Goal: Task Accomplishment & Management: Use online tool/utility

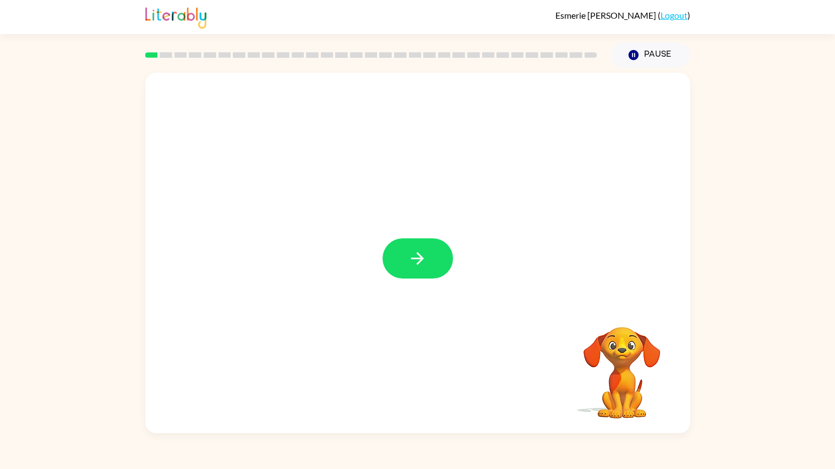
click at [328, 37] on div at bounding box center [371, 55] width 465 height 39
click at [411, 256] on icon "button" at bounding box center [417, 258] width 19 height 19
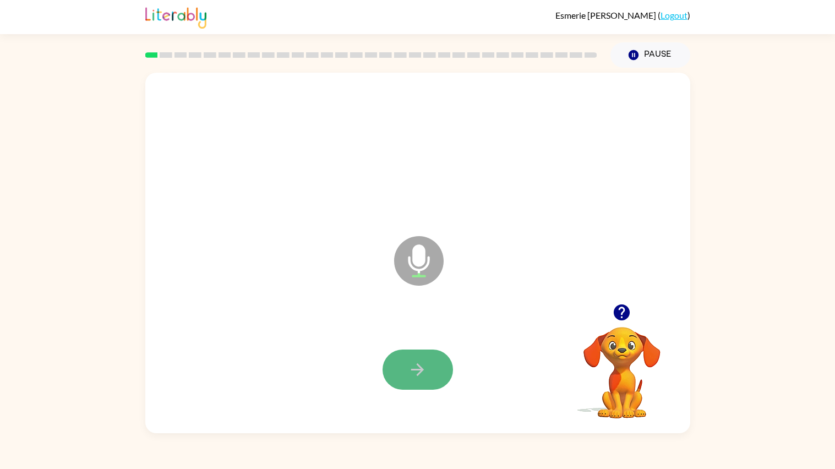
click at [409, 368] on icon "button" at bounding box center [417, 369] width 19 height 19
click at [423, 383] on button "button" at bounding box center [417, 369] width 70 height 40
click at [408, 383] on button "button" at bounding box center [417, 369] width 70 height 40
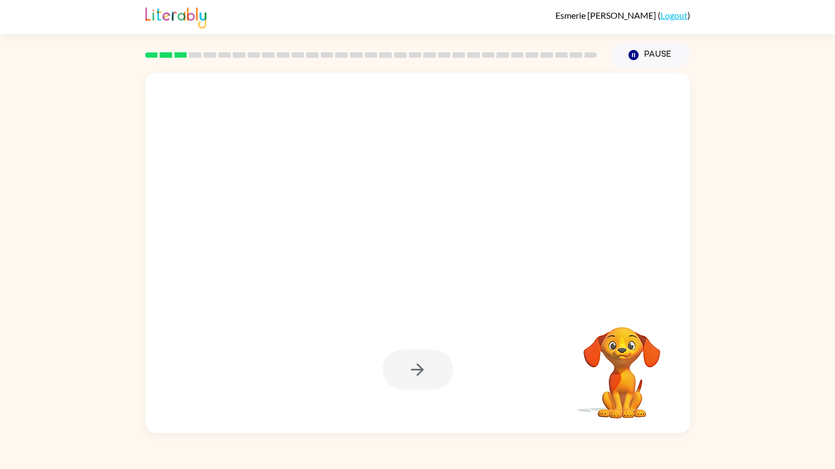
click at [408, 383] on div at bounding box center [417, 369] width 70 height 40
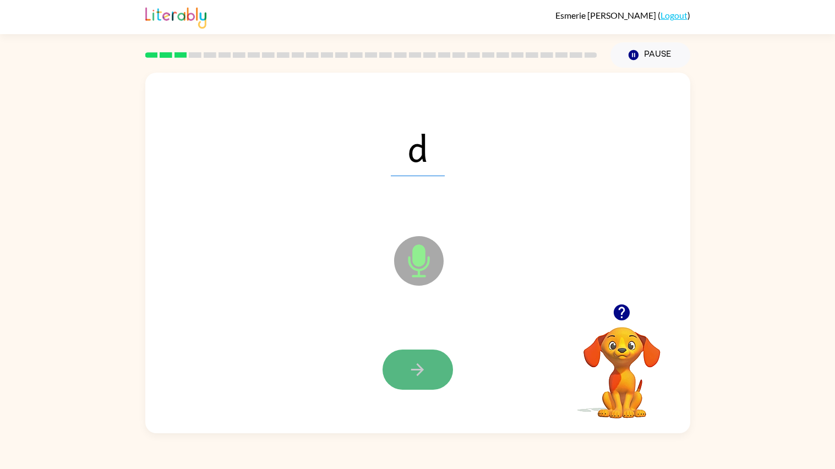
click at [409, 380] on button "button" at bounding box center [417, 369] width 70 height 40
click at [408, 380] on button "button" at bounding box center [417, 369] width 70 height 40
click at [417, 376] on icon "button" at bounding box center [417, 369] width 19 height 19
click at [416, 377] on icon "button" at bounding box center [417, 369] width 19 height 19
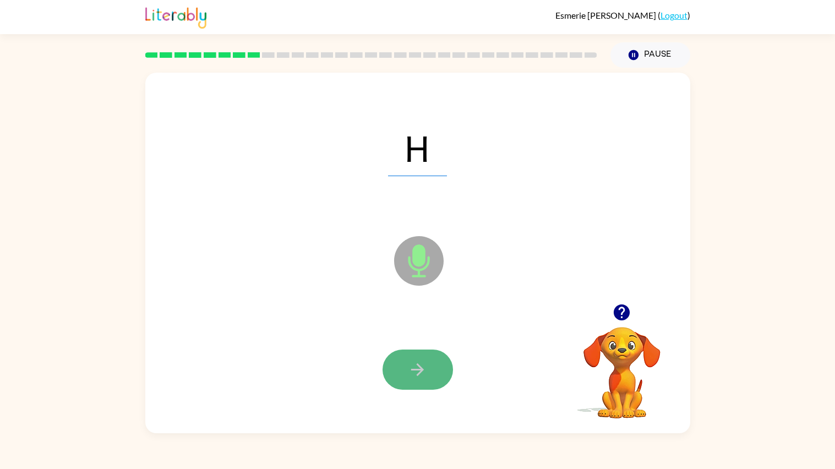
click at [416, 378] on icon "button" at bounding box center [417, 369] width 19 height 19
click at [415, 377] on icon "button" at bounding box center [417, 369] width 19 height 19
click at [416, 374] on icon "button" at bounding box center [417, 369] width 19 height 19
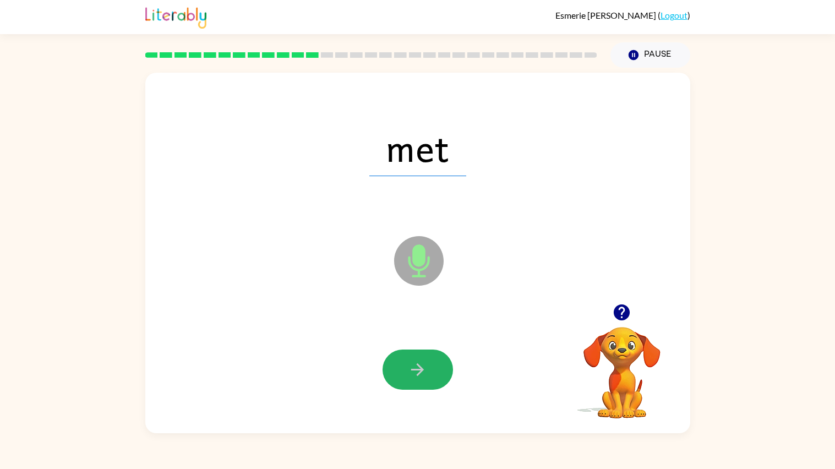
click at [416, 374] on icon "button" at bounding box center [417, 369] width 19 height 19
click at [417, 374] on icon "button" at bounding box center [417, 369] width 13 height 13
click at [418, 368] on icon "button" at bounding box center [417, 369] width 19 height 19
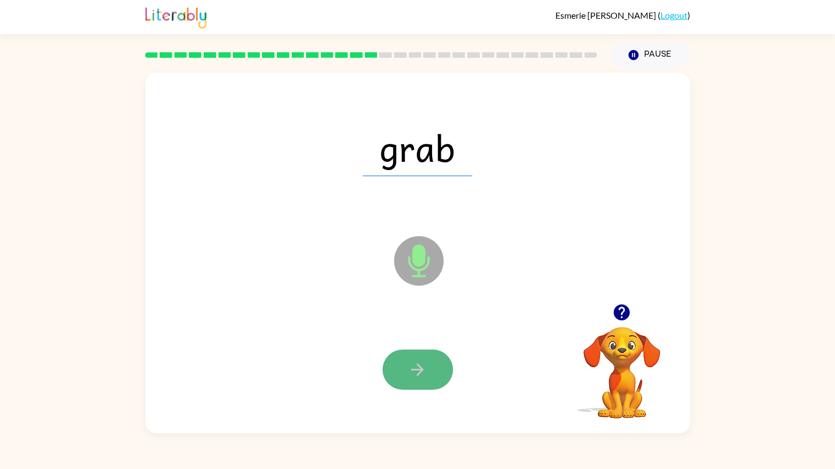
click at [421, 365] on icon "button" at bounding box center [417, 369] width 19 height 19
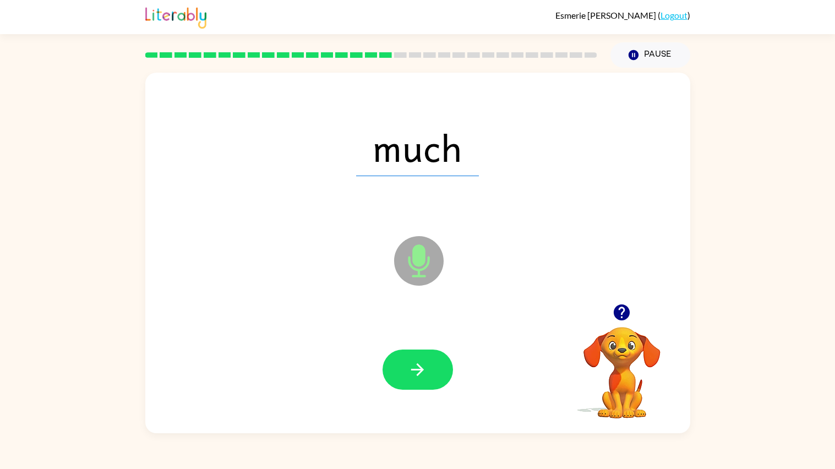
click at [421, 365] on icon "button" at bounding box center [417, 369] width 19 height 19
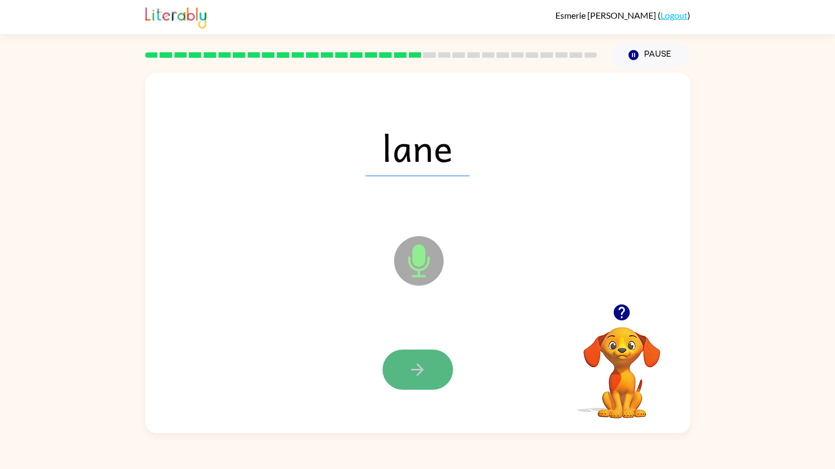
click at [421, 366] on icon "button" at bounding box center [417, 369] width 19 height 19
click at [421, 365] on icon "button" at bounding box center [417, 369] width 19 height 19
click at [416, 368] on icon "button" at bounding box center [417, 369] width 19 height 19
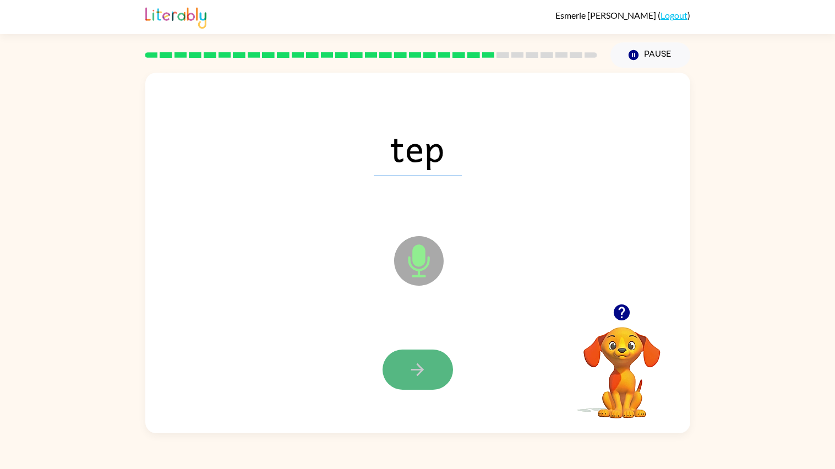
click at [425, 371] on icon "button" at bounding box center [417, 369] width 19 height 19
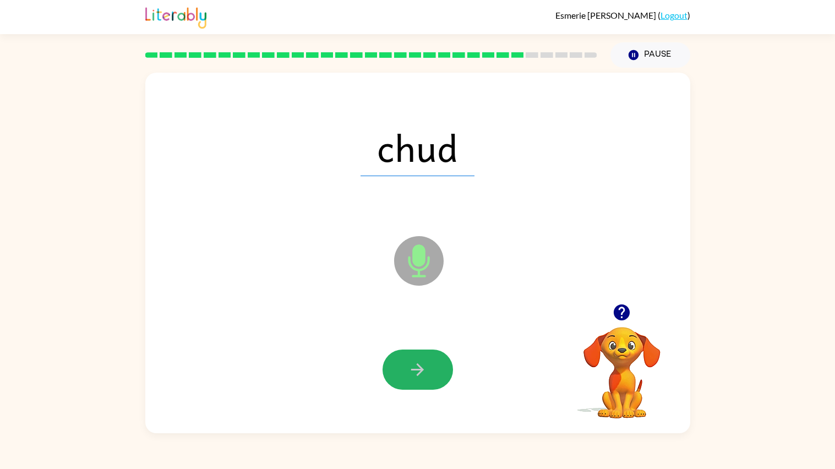
click at [425, 371] on icon "button" at bounding box center [417, 369] width 19 height 19
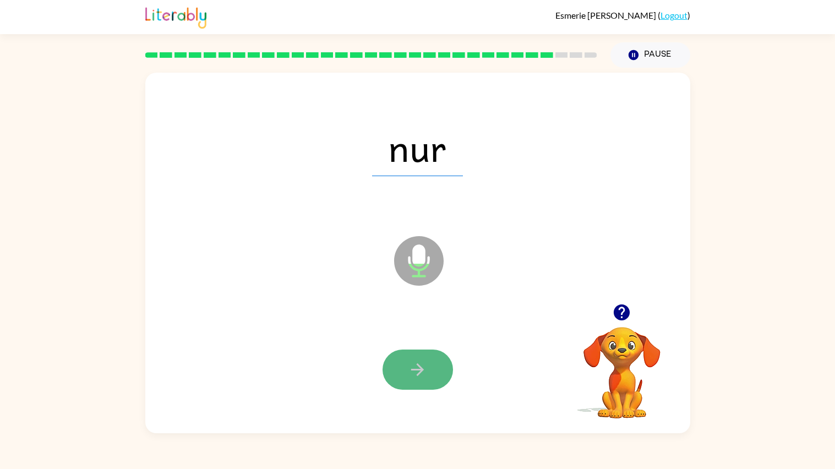
click at [424, 372] on icon "button" at bounding box center [417, 369] width 19 height 19
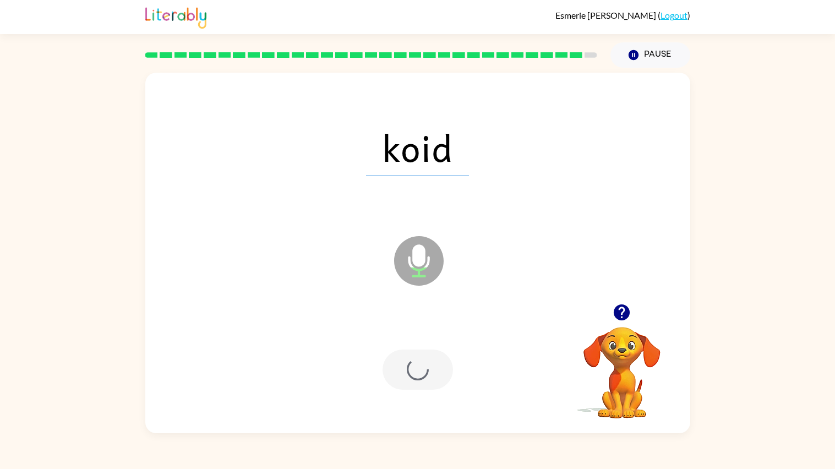
click at [424, 372] on div at bounding box center [417, 369] width 70 height 40
